Goal: Task Accomplishment & Management: Manage account settings

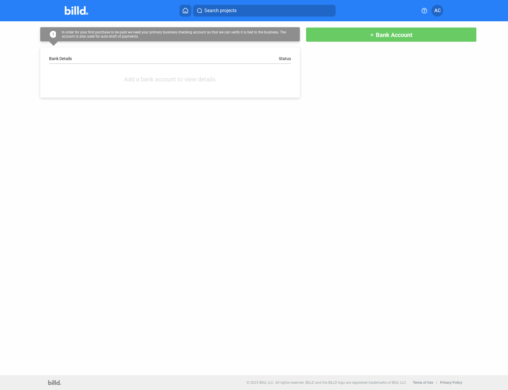
click at [92, 11] on div at bounding box center [83, 10] width 36 height 9
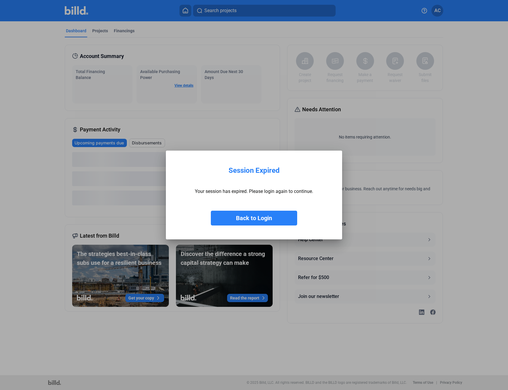
click at [274, 220] on button "Back to Login" at bounding box center [254, 218] width 86 height 15
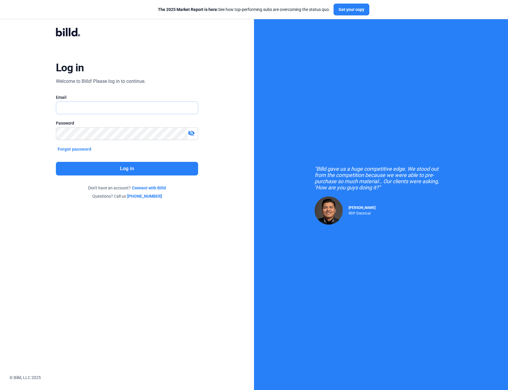
type input "[PERSON_NAME][EMAIL_ADDRESS][DOMAIN_NAME]"
click at [152, 169] on button "Log in" at bounding box center [127, 169] width 142 height 14
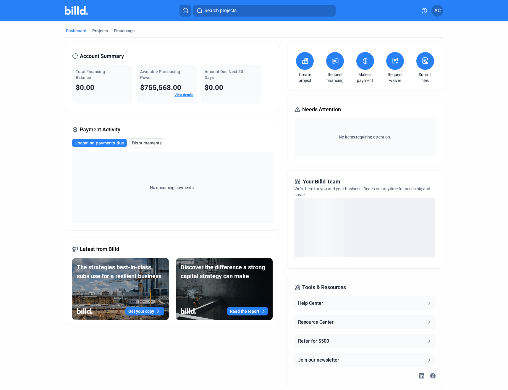
click at [438, 11] on span "AC" at bounding box center [438, 10] width 6 height 7
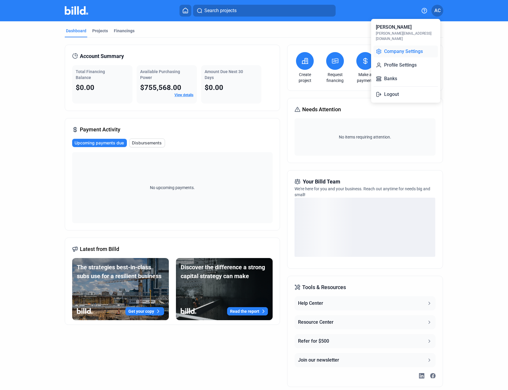
click at [403, 47] on button "Company Settings" at bounding box center [406, 52] width 65 height 12
